Goal: Use online tool/utility: Use online tool/utility

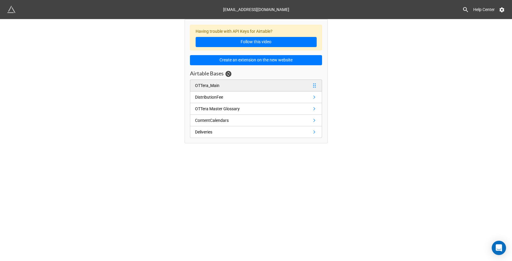
click at [209, 86] on div "OTTera_Main" at bounding box center [207, 85] width 24 height 7
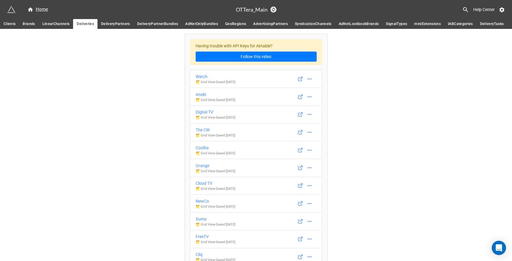
scroll to position [2123, 0]
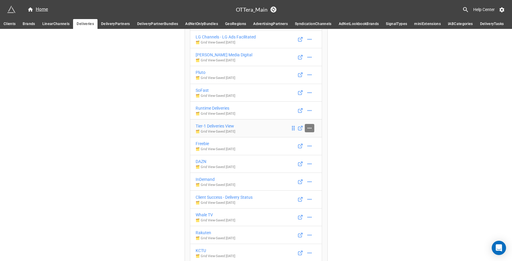
click at [309, 129] on icon at bounding box center [309, 128] width 4 height 1
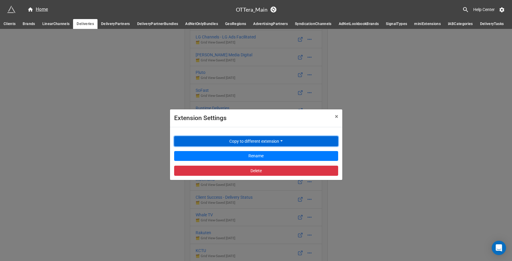
click at [287, 140] on button "Copy to different extension" at bounding box center [256, 141] width 164 height 10
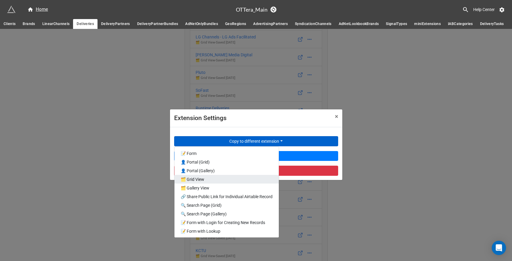
click at [233, 177] on link "🗂️ Grid View" at bounding box center [226, 179] width 104 height 9
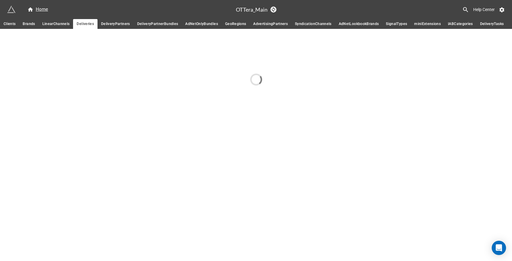
scroll to position [0, 0]
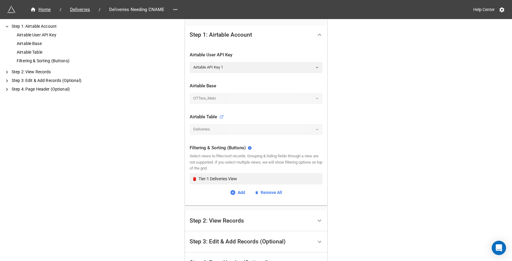
scroll to position [177, 0]
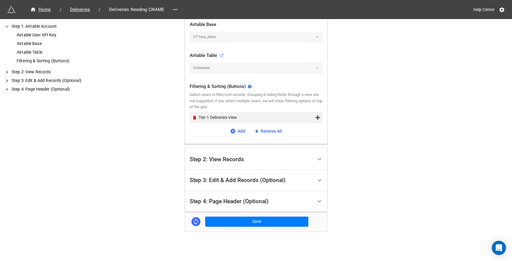
click at [193, 119] on icon "Remove" at bounding box center [194, 118] width 3 height 4
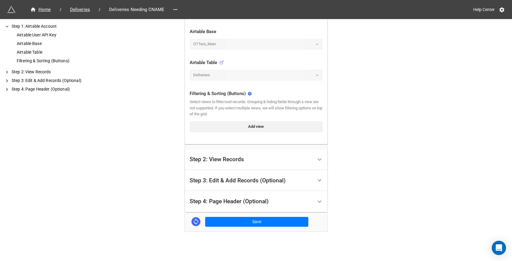
scroll to position [169, 0]
click at [204, 119] on div "Add view" at bounding box center [256, 127] width 133 height 16
click at [205, 123] on link "Add view" at bounding box center [256, 126] width 133 height 11
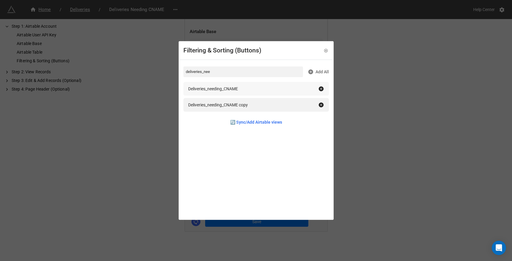
type input "deliveries_nee"
click at [225, 89] on div "Deliveries_needing_CNAME" at bounding box center [213, 89] width 50 height 7
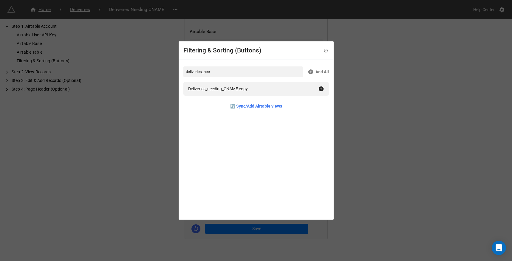
scroll to position [177, 0]
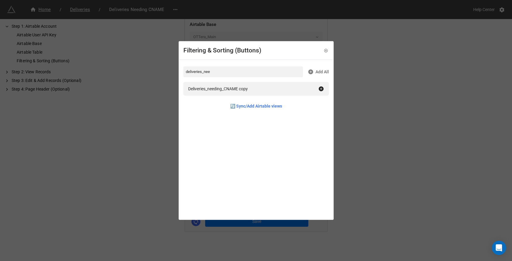
click at [162, 116] on div "Filtering & Sorting (Buttons) deliveries_nee Add All Deliveries_needing_CNAME c…" at bounding box center [256, 130] width 512 height 261
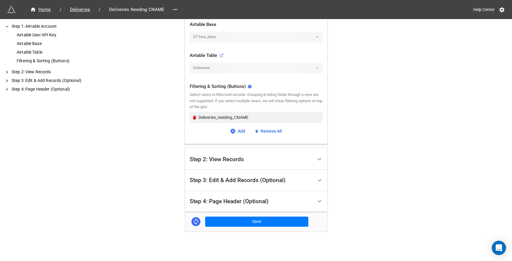
click at [216, 158] on div "Step 2: View Records" at bounding box center [217, 160] width 54 height 6
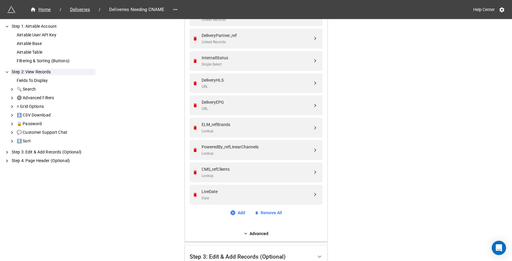
scroll to position [358, 0]
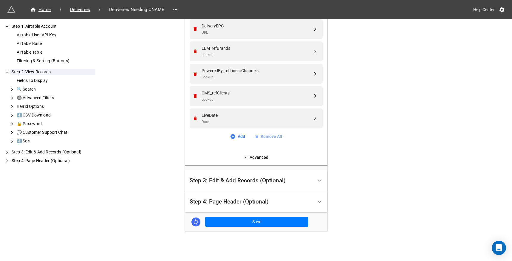
click at [270, 135] on link "Remove All" at bounding box center [268, 136] width 27 height 7
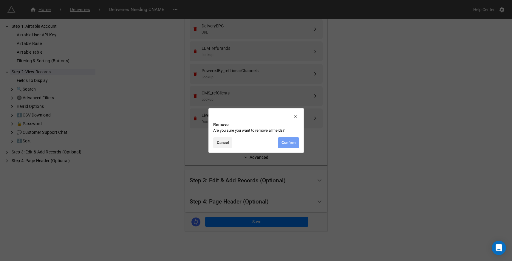
click at [285, 142] on link "Confirm" at bounding box center [288, 142] width 21 height 11
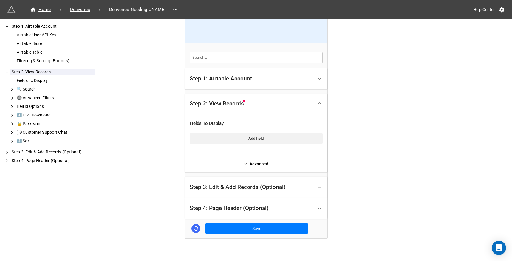
click at [260, 167] on div "Fields To Display Add field Advanced" at bounding box center [256, 142] width 143 height 59
click at [260, 164] on link "Advanced" at bounding box center [256, 164] width 133 height 7
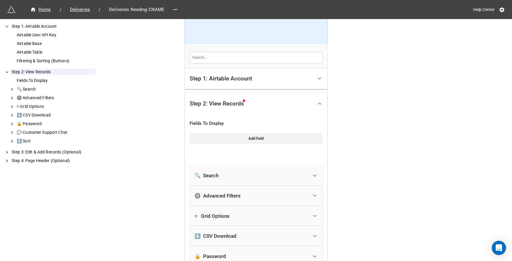
scroll to position [154, 0]
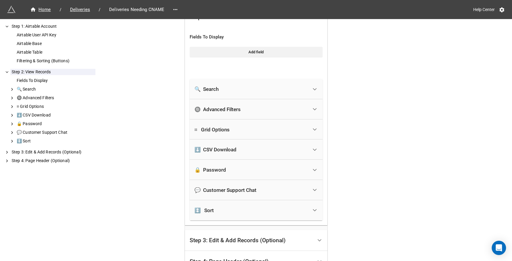
click at [217, 163] on div "🔒 Password" at bounding box center [251, 169] width 114 height 13
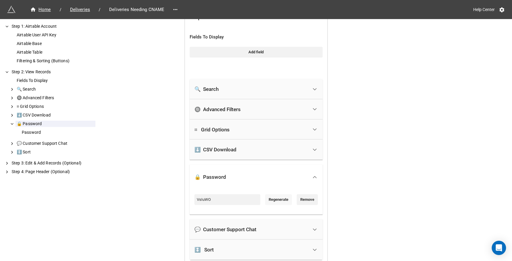
click at [265, 196] on link "Regenerate" at bounding box center [278, 199] width 27 height 11
type input "C3WrLc"
click at [236, 204] on input "C3WrLc" at bounding box center [227, 199] width 66 height 11
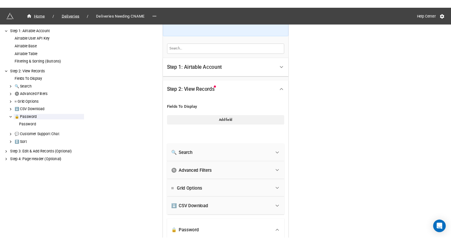
scroll to position [78, 0]
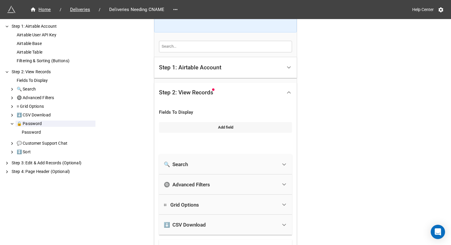
click at [181, 126] on link "Add field" at bounding box center [225, 127] width 133 height 11
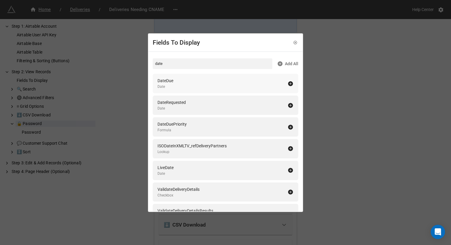
click at [183, 80] on div "DateDue Date" at bounding box center [222, 84] width 130 height 12
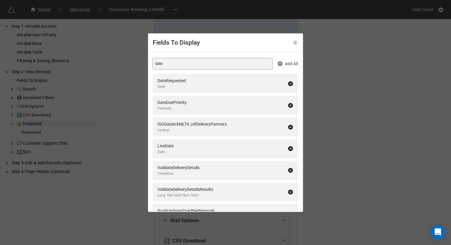
click at [168, 65] on input "date" at bounding box center [213, 63] width 120 height 11
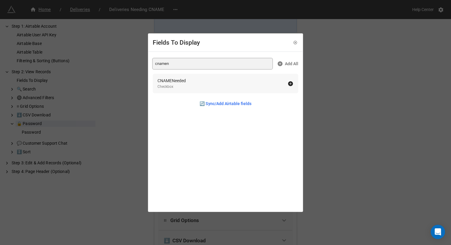
type input "cnamen"
click at [171, 85] on div "Checkbox" at bounding box center [171, 87] width 28 height 6
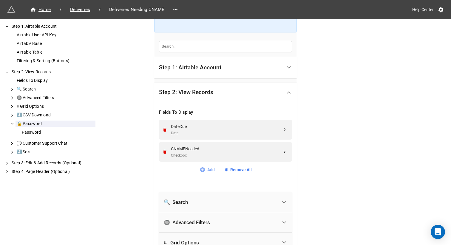
click at [202, 171] on icon at bounding box center [203, 170] width 6 height 6
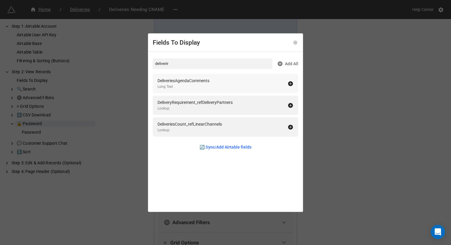
click at [200, 83] on div "DeliveriesAgendaComments" at bounding box center [183, 81] width 52 height 7
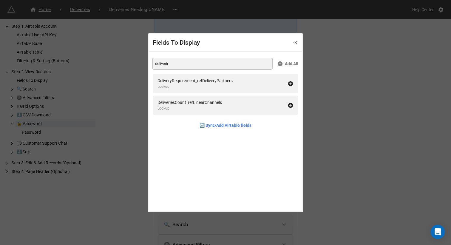
click at [179, 64] on input "deliverir" at bounding box center [213, 63] width 120 height 11
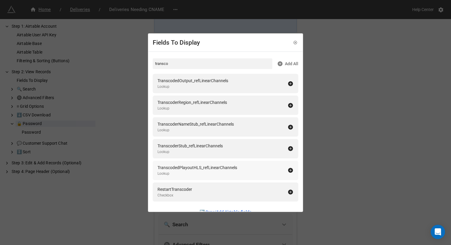
click at [204, 171] on div "Lookup" at bounding box center [197, 174] width 80 height 6
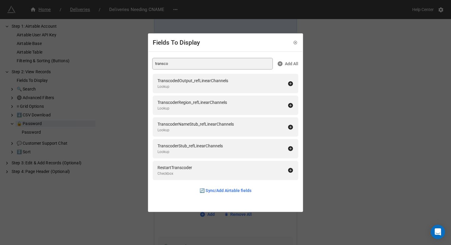
click at [175, 63] on input "transco" at bounding box center [213, 63] width 120 height 11
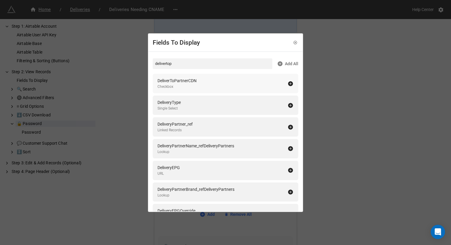
click at [189, 81] on div "DeliverToPartnerCDN" at bounding box center [176, 81] width 39 height 7
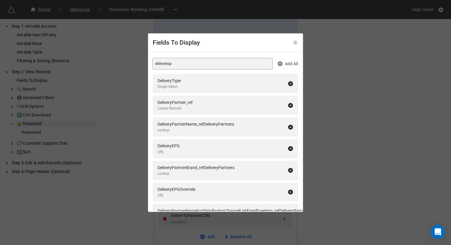
click at [180, 61] on input "delivertop" at bounding box center [213, 63] width 120 height 11
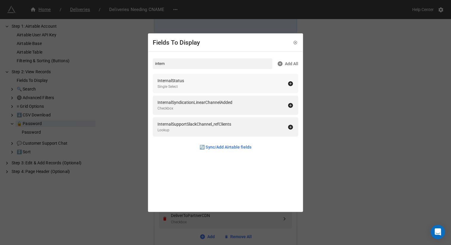
click at [198, 82] on div "InternalStatus Single Select" at bounding box center [222, 84] width 130 height 12
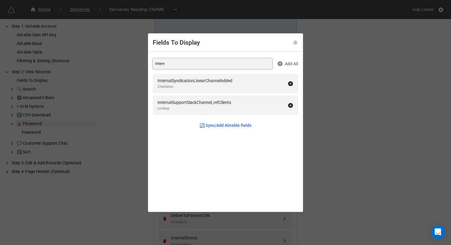
click at [192, 65] on input "intern" at bounding box center [213, 63] width 120 height 11
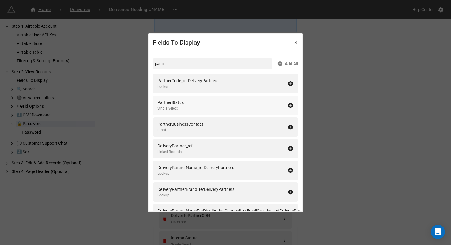
click at [200, 104] on div "PartnerStatus Single Select" at bounding box center [222, 105] width 130 height 12
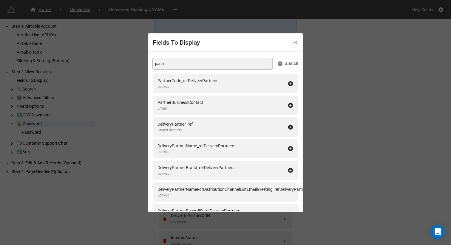
click at [178, 68] on input "partn" at bounding box center [213, 63] width 120 height 11
click at [178, 69] on input "partn" at bounding box center [213, 63] width 120 height 11
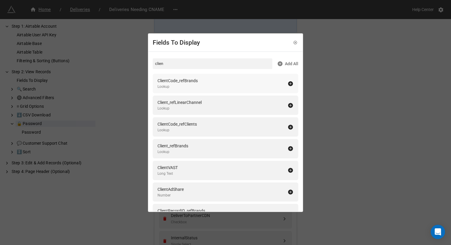
click at [183, 84] on div "Lookup" at bounding box center [177, 87] width 40 height 6
click at [193, 104] on div "ClientCode_refClients" at bounding box center [176, 102] width 39 height 7
click at [175, 63] on input "clien" at bounding box center [213, 63] width 120 height 11
type input "bra"
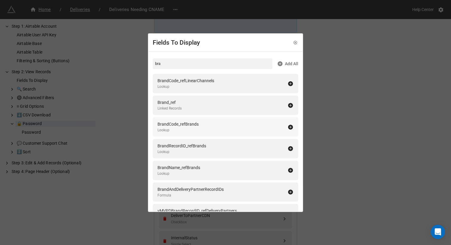
click at [193, 127] on div "BrandCode_refBrands" at bounding box center [177, 124] width 41 height 7
click at [355, 124] on div "Fields To Display bra Add All BrandCode_refLinearChannels Lookup Brand_ref Link…" at bounding box center [225, 122] width 451 height 245
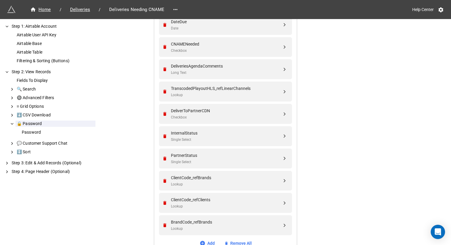
scroll to position [187, 0]
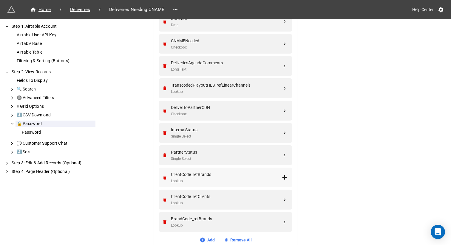
click at [159, 174] on div "ClientCode_refBrands Lookup" at bounding box center [225, 178] width 133 height 20
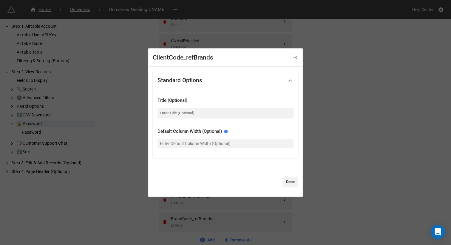
click at [342, 151] on div "ClientCode_refBrands Standard Options Title (Optional) Default Column Width (Op…" at bounding box center [225, 122] width 451 height 245
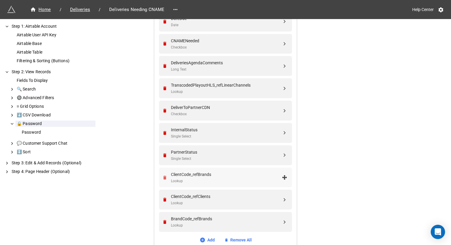
click at [162, 176] on icon "Remove" at bounding box center [164, 177] width 5 height 5
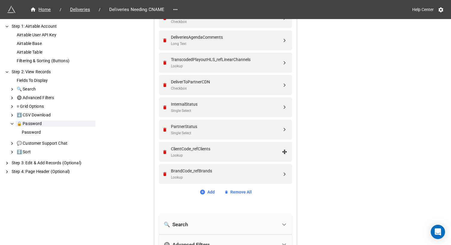
scroll to position [235, 0]
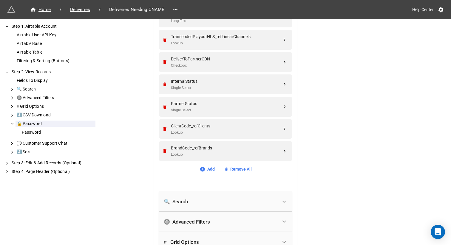
click at [199, 165] on div "DateDue Date CNAMENeeded Checkbox DeliveriesAgendaComments Long Text Transcoded…" at bounding box center [225, 68] width 133 height 210
click at [207, 168] on link "Add" at bounding box center [207, 169] width 15 height 7
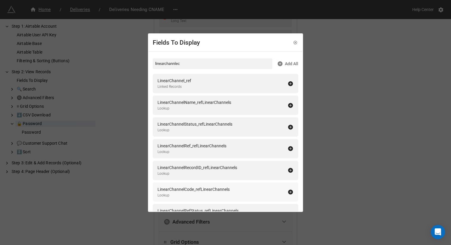
click at [216, 196] on div "Lookup" at bounding box center [193, 196] width 72 height 6
click at [197, 68] on input "linearchannlec" at bounding box center [213, 63] width 120 height 11
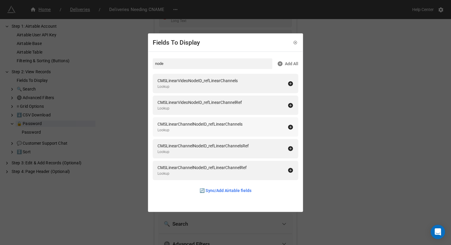
click at [227, 124] on div "CMSLinearChannelNodeID_refLinearChannels" at bounding box center [199, 124] width 85 height 7
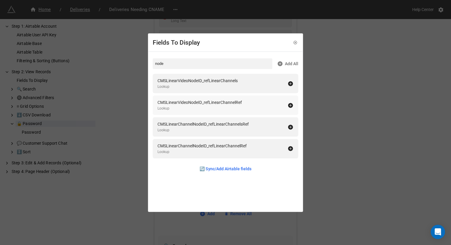
click at [229, 84] on div "CMSLinearVideoNodeID_refLinearChannels" at bounding box center [197, 81] width 80 height 7
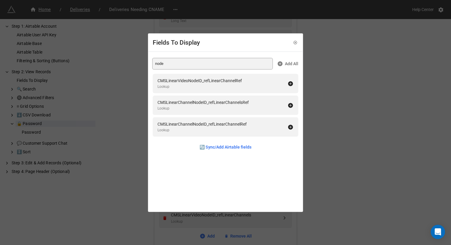
click at [197, 64] on input "node" at bounding box center [213, 63] width 120 height 11
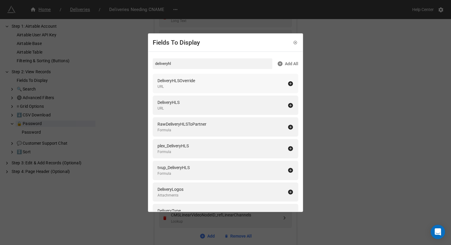
click at [194, 82] on div "DeliveryHLSOverride" at bounding box center [176, 81] width 38 height 7
click at [191, 62] on input "deliveryhl" at bounding box center [213, 63] width 120 height 11
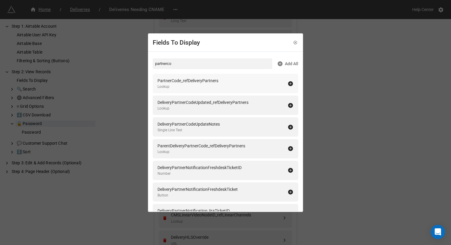
click at [200, 89] on div "Lookup" at bounding box center [187, 87] width 61 height 6
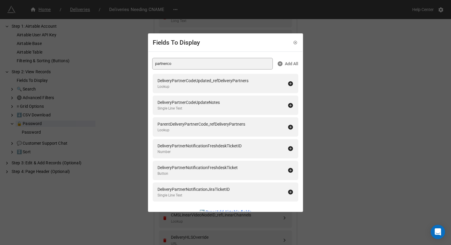
click at [171, 63] on input "partnerco" at bounding box center [213, 63] width 120 height 11
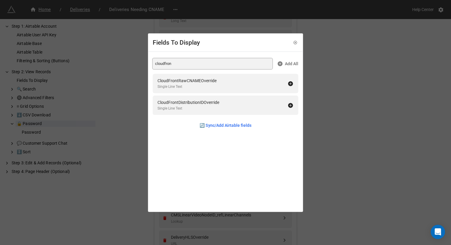
type input "cloudfron"
click at [192, 103] on div "CloudFrontDistributionIDOverride" at bounding box center [188, 102] width 62 height 7
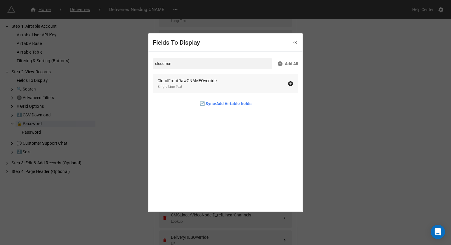
click at [197, 85] on div "Single Line Text" at bounding box center [186, 87] width 59 height 6
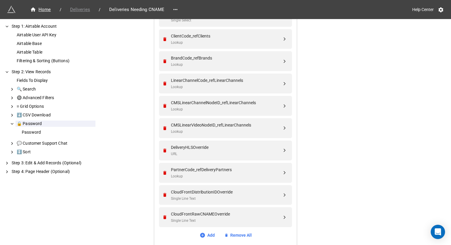
scroll to position [347, 0]
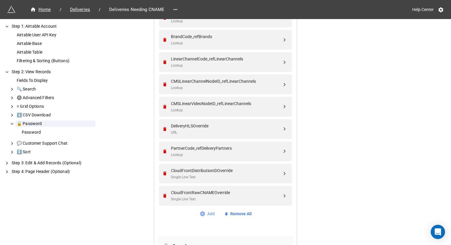
click at [204, 212] on link "Add" at bounding box center [207, 214] width 15 height 7
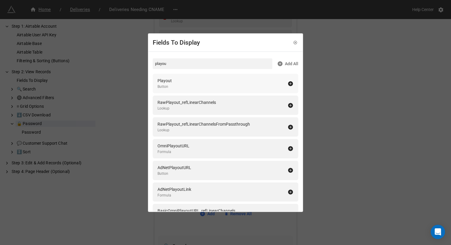
click at [198, 84] on div "Playout Button" at bounding box center [222, 84] width 130 height 12
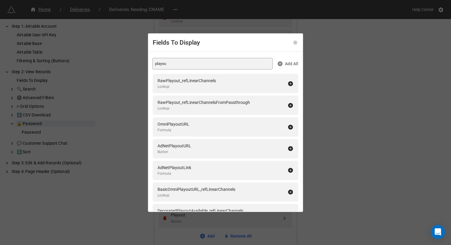
click at [173, 64] on input "playou" at bounding box center [213, 63] width 120 height 11
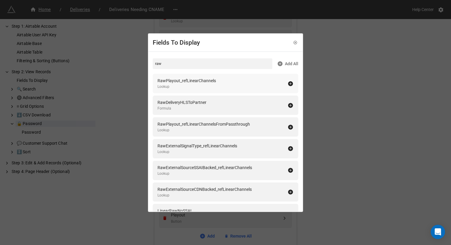
click at [186, 89] on div "Lookup" at bounding box center [186, 87] width 58 height 6
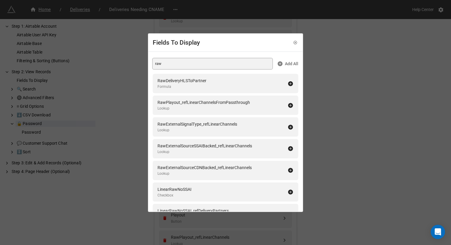
click at [187, 66] on input "raw" at bounding box center [213, 63] width 120 height 11
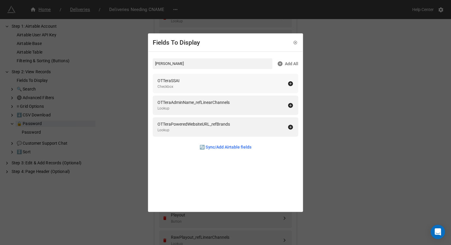
click at [189, 81] on div "OTTeraSSAI Checkbox" at bounding box center [222, 84] width 130 height 12
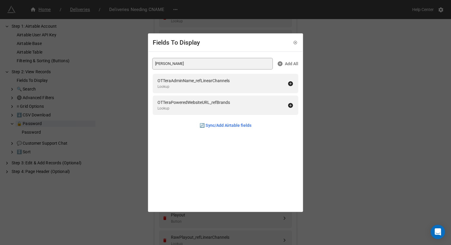
click at [186, 64] on input "[PERSON_NAME]" at bounding box center [213, 63] width 120 height 11
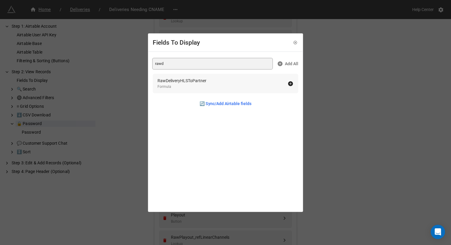
type input "rawd"
click at [186, 83] on div "RawDeliveryHLSToPartner" at bounding box center [181, 81] width 49 height 7
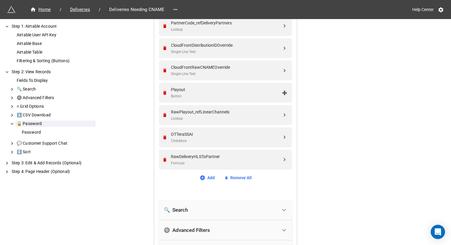
scroll to position [509, 0]
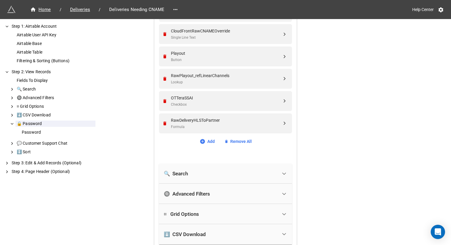
click at [205, 143] on link "Add" at bounding box center [207, 141] width 15 height 7
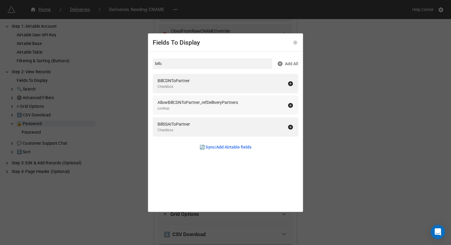
type input "billc"
click at [205, 89] on div "BillCDNToPartner Checkbox" at bounding box center [222, 84] width 130 height 12
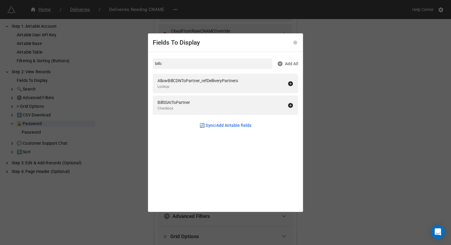
click at [329, 123] on div "Fields To Display billc Add All AllowBillCDNToPartner_refDelliveryPartners Look…" at bounding box center [225, 122] width 451 height 245
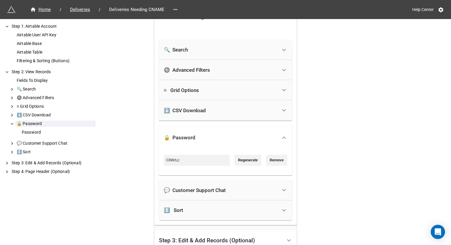
scroll to position [731, 0]
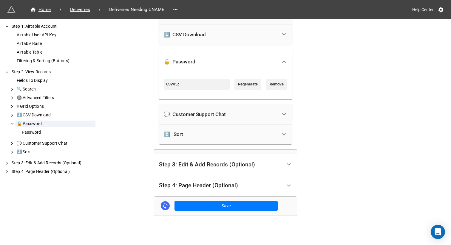
click at [233, 186] on div "Step 4: Page Header (Optional)" at bounding box center [198, 186] width 79 height 6
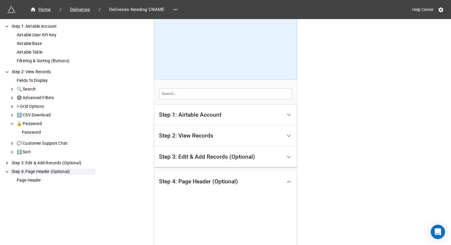
scroll to position [146, 0]
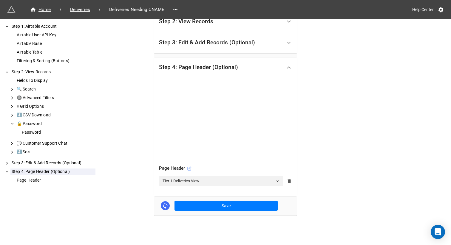
click at [288, 181] on icon at bounding box center [288, 181] width 3 height 4
click at [288, 180] on icon at bounding box center [289, 181] width 5 height 5
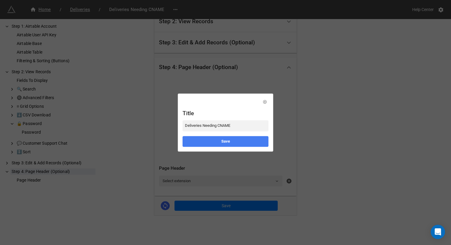
type input "Deliveries Needing CNAME"
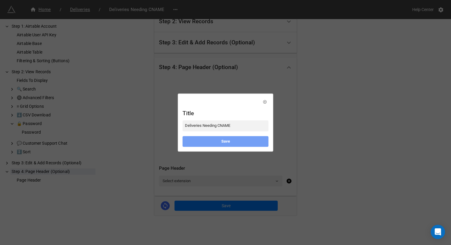
click at [238, 144] on link "Save" at bounding box center [226, 141] width 86 height 11
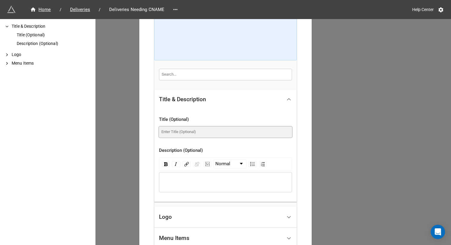
click at [182, 128] on input at bounding box center [225, 132] width 133 height 11
paste input "Deliveries Needing CNAME"
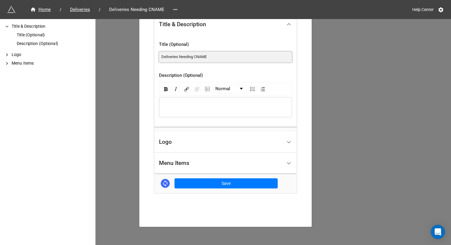
scroll to position [184, 0]
type input "Deliveries Needing CNAME"
click at [200, 146] on div "Logo" at bounding box center [220, 142] width 123 height 14
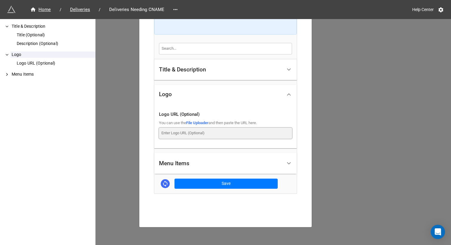
click at [196, 133] on input at bounding box center [225, 133] width 133 height 11
paste input "[URL][DOMAIN_NAME]"
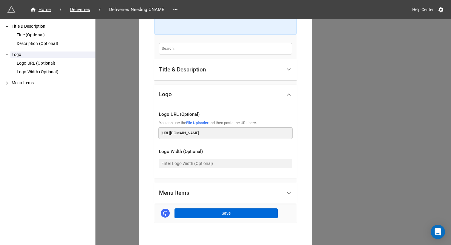
type input "[URL][DOMAIN_NAME]"
click at [220, 209] on button "Save" at bounding box center [225, 214] width 103 height 10
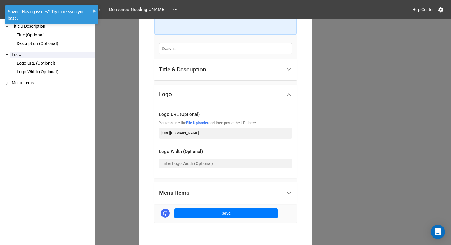
click at [374, 93] on div "Deliveries Needing CNAME × Close How to Setup Title & Description Title (Option…" at bounding box center [225, 141] width 451 height 245
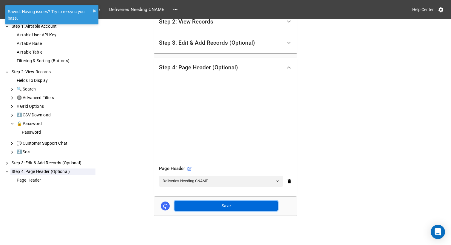
click at [227, 204] on button "Save" at bounding box center [225, 206] width 103 height 10
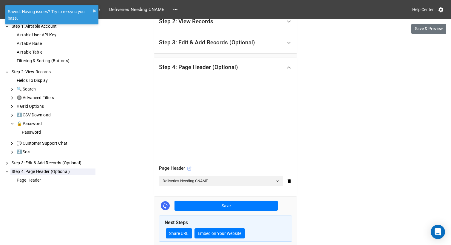
scroll to position [177, 0]
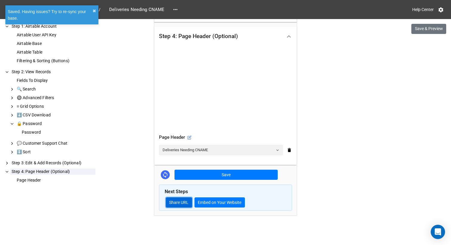
click at [179, 202] on link "Share URL" at bounding box center [179, 203] width 26 height 10
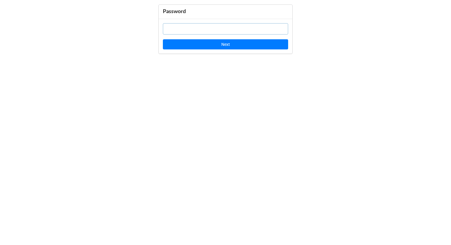
click at [195, 30] on input "text" at bounding box center [225, 28] width 125 height 11
paste input "C3WrLc"
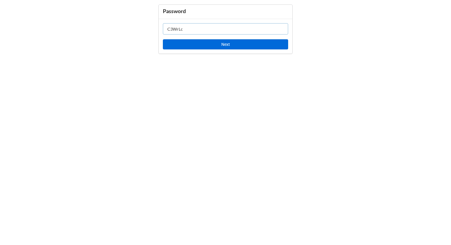
type input "C3WrLc"
click at [195, 43] on button "Next" at bounding box center [225, 44] width 125 height 10
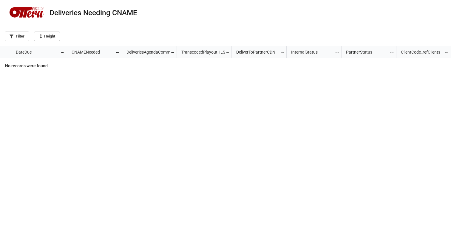
scroll to position [196, 447]
